Goal: Task Accomplishment & Management: Manage account settings

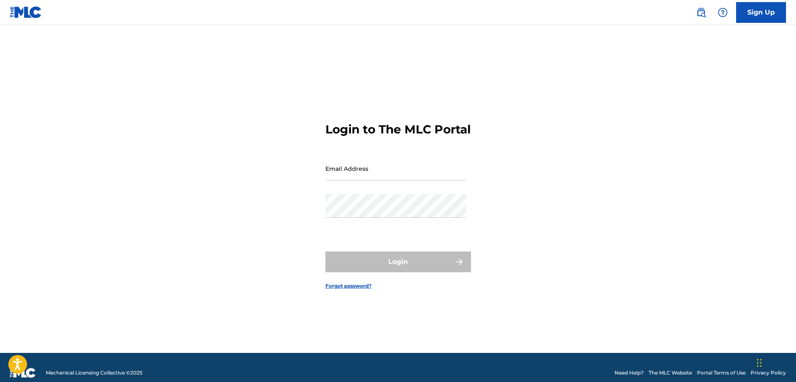
click at [393, 272] on div "Login" at bounding box center [398, 262] width 146 height 21
click at [379, 177] on input "Email Address" at bounding box center [395, 169] width 141 height 24
type input "[EMAIL_ADDRESS][DOMAIN_NAME]"
click at [392, 177] on input "Email Address" at bounding box center [395, 169] width 141 height 24
type input "[EMAIL_ADDRESS][DOMAIN_NAME]"
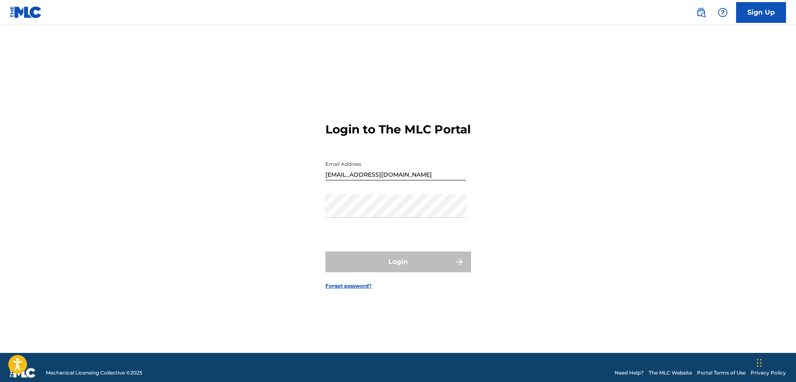
click at [707, 373] on link "Portal Terms of Use" at bounding box center [721, 372] width 49 height 7
click at [347, 178] on input "Email Address" at bounding box center [395, 169] width 141 height 24
type input "[EMAIL_ADDRESS][DOMAIN_NAME]"
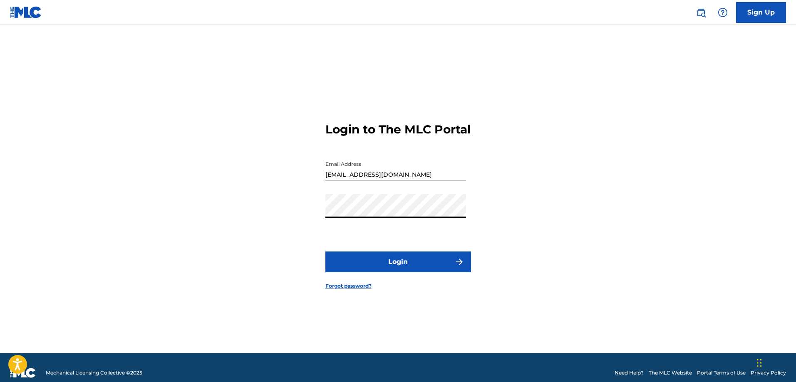
click at [393, 272] on button "Login" at bounding box center [398, 262] width 146 height 21
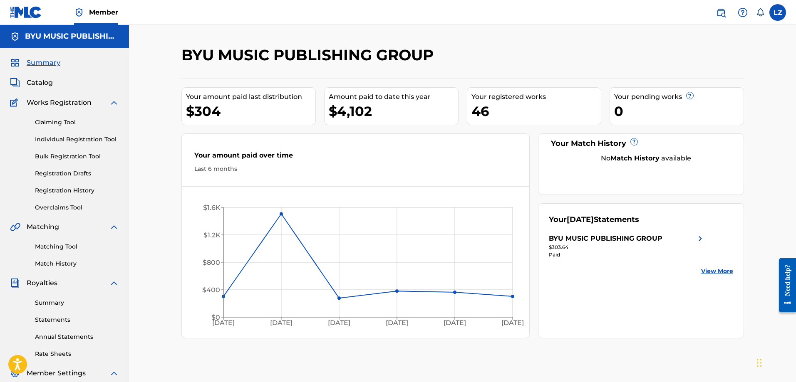
scroll to position [42, 0]
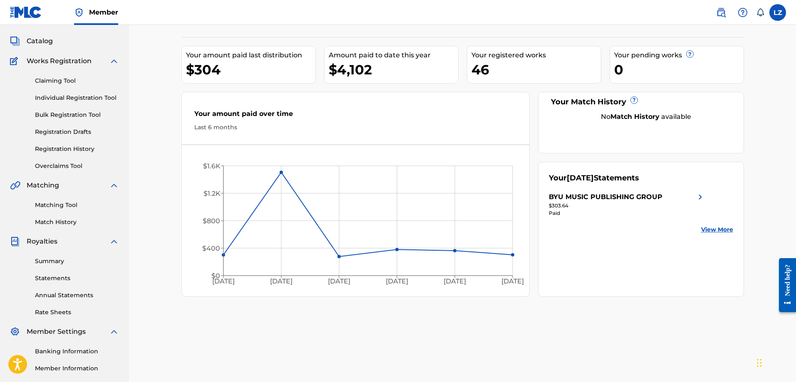
click at [55, 263] on link "Summary" at bounding box center [77, 261] width 84 height 9
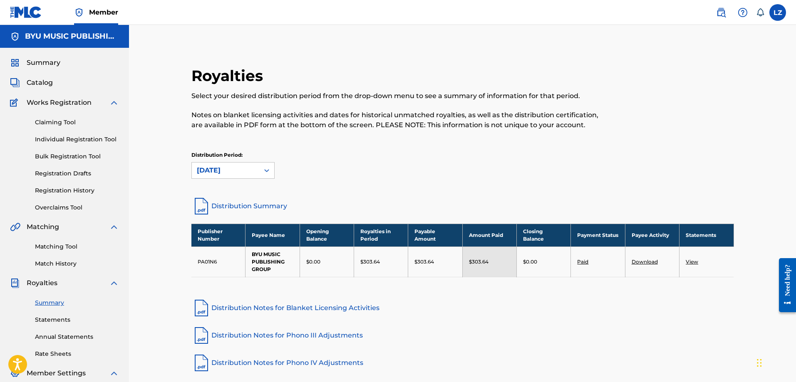
click at [781, 14] on label at bounding box center [777, 12] width 17 height 17
click at [777, 12] on input "LZ Laurellee Zimmerman byumusicgroupaccountant@byu.edu Notification Preferences…" at bounding box center [777, 12] width 0 height 0
click at [703, 119] on p "Log out" at bounding box center [697, 117] width 20 height 7
click at [777, 12] on input "LZ Laurellee Zimmerman byumusicgroupaccountant@byu.edu Notification Preferences…" at bounding box center [777, 12] width 0 height 0
